Goal: Task Accomplishment & Management: Use online tool/utility

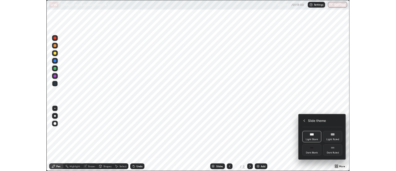
scroll to position [223, 396]
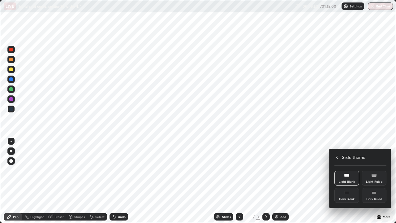
click at [337, 157] on icon at bounding box center [337, 157] width 5 height 5
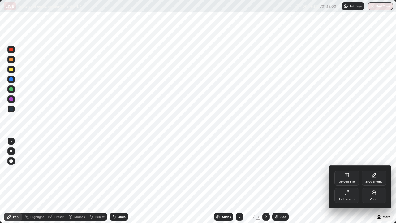
click at [347, 195] on div "Full screen" at bounding box center [347, 195] width 25 height 15
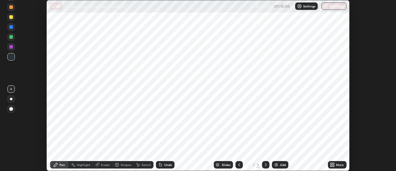
scroll to position [30790, 30564]
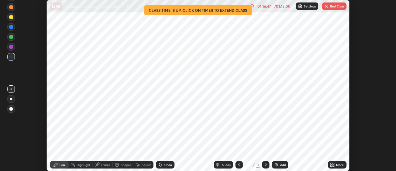
click at [338, 7] on button "End Class" at bounding box center [334, 5] width 24 height 7
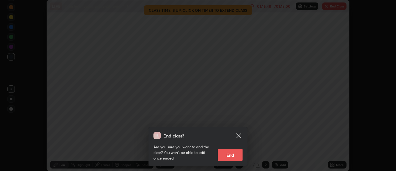
click at [232, 155] on button "End" at bounding box center [230, 154] width 25 height 12
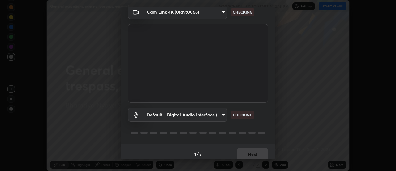
scroll to position [33, 0]
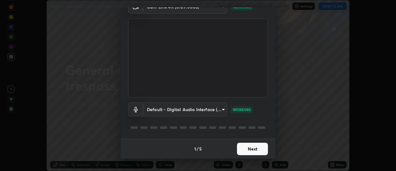
click at [256, 150] on button "Next" at bounding box center [252, 148] width 31 height 12
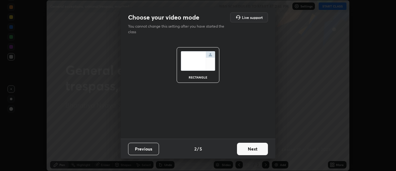
scroll to position [0, 0]
click at [257, 148] on button "Next" at bounding box center [252, 148] width 31 height 12
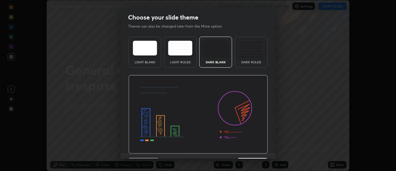
scroll to position [15, 0]
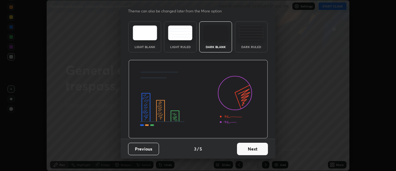
click at [248, 149] on button "Next" at bounding box center [252, 148] width 31 height 12
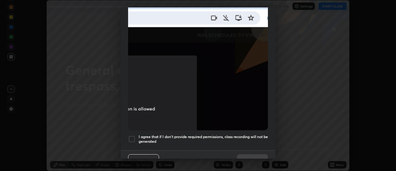
scroll to position [159, 0]
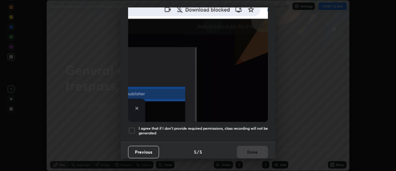
click at [252, 126] on h5 "I agree that if I don't provide required permissions, class recording will not …" at bounding box center [203, 131] width 129 height 10
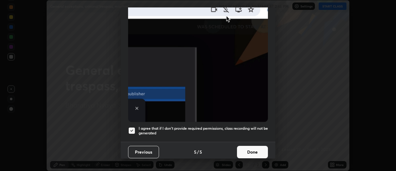
click at [247, 147] on button "Done" at bounding box center [252, 152] width 31 height 12
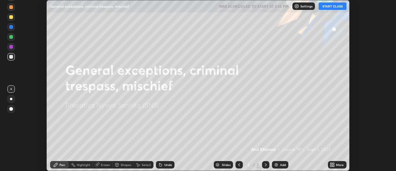
click at [333, 165] on icon at bounding box center [332, 164] width 5 height 5
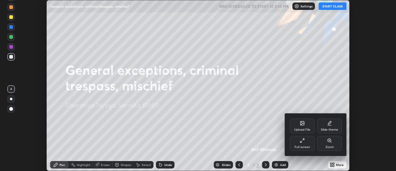
click at [325, 128] on div "Slide theme" at bounding box center [329, 129] width 17 height 3
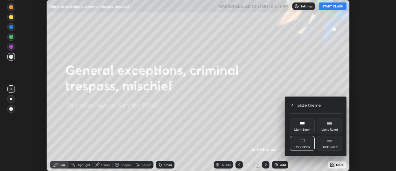
click at [304, 124] on rect at bounding box center [302, 123] width 5 height 2
click at [284, 162] on div at bounding box center [198, 85] width 396 height 171
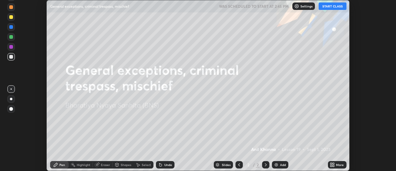
click at [284, 162] on div "Upload File Slide theme Full screen Zoom Slide theme Light Blank Light Ruled Da…" at bounding box center [198, 85] width 396 height 171
click at [284, 163] on div "Add" at bounding box center [283, 164] width 6 height 3
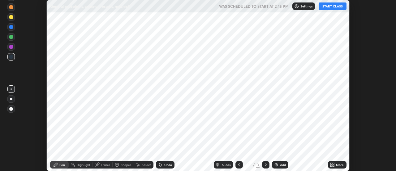
click at [327, 6] on button "START CLASS" at bounding box center [333, 5] width 28 height 7
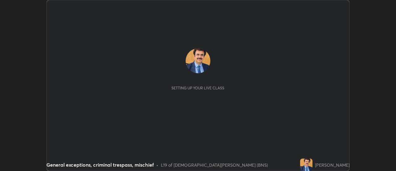
scroll to position [171, 396]
